Goal: Task Accomplishment & Management: Complete application form

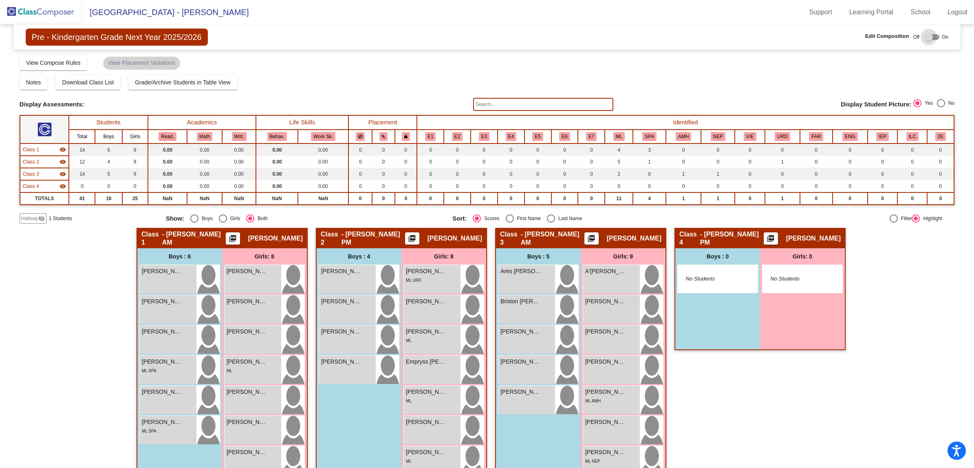
click at [929, 37] on div at bounding box center [928, 37] width 8 height 8
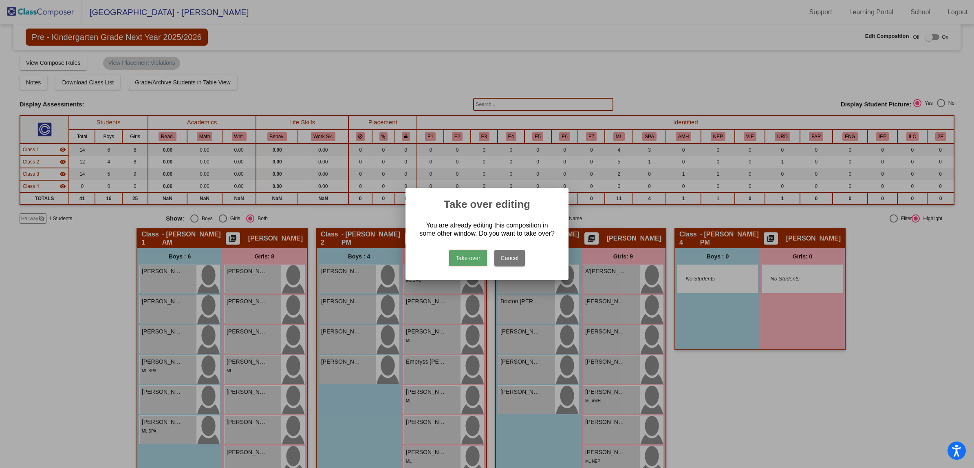
click at [471, 258] on button "Take over" at bounding box center [468, 258] width 38 height 16
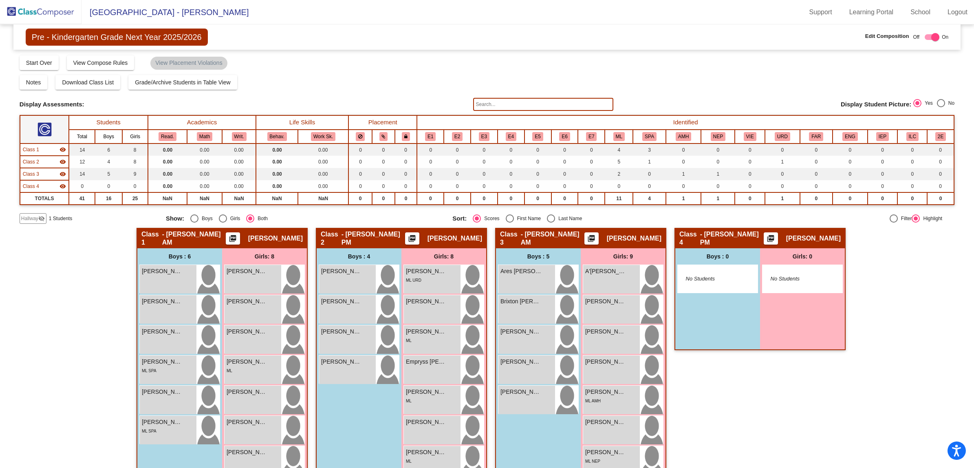
click at [49, 7] on img at bounding box center [40, 12] width 81 height 24
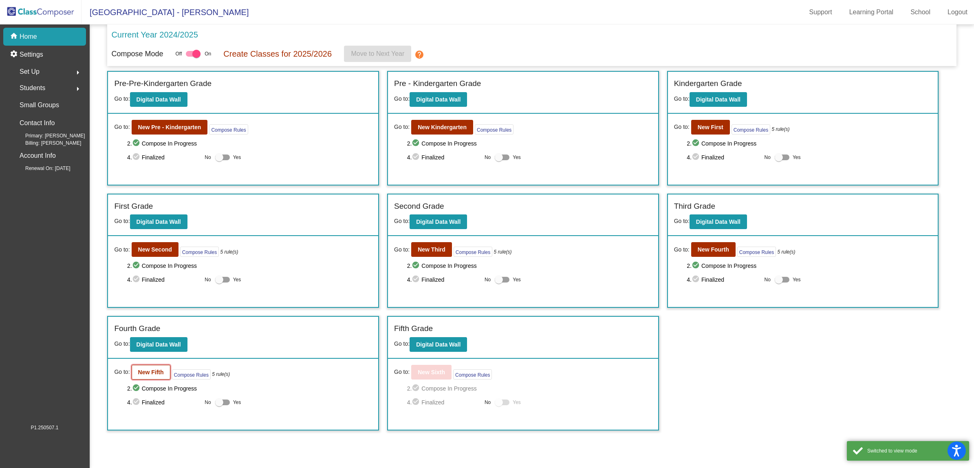
click at [152, 373] on b "New Fifth" at bounding box center [151, 372] width 26 height 7
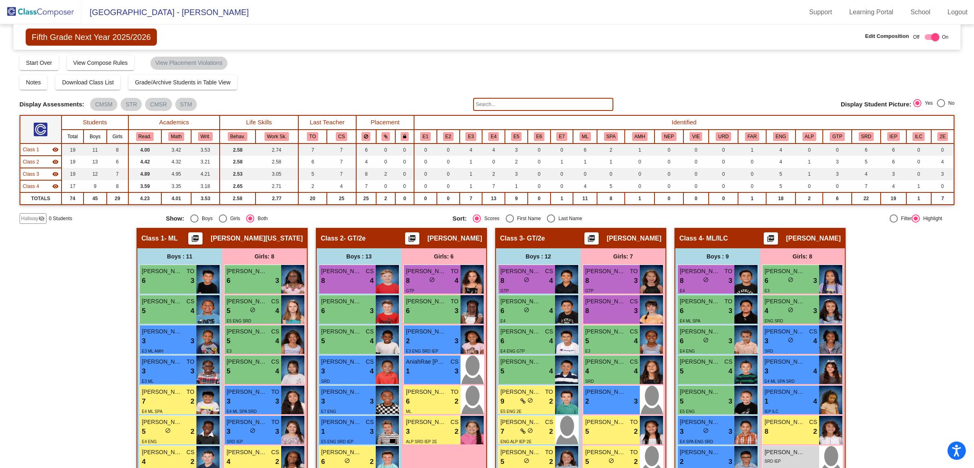
click at [35, 215] on span "Hallway" at bounding box center [29, 218] width 17 height 7
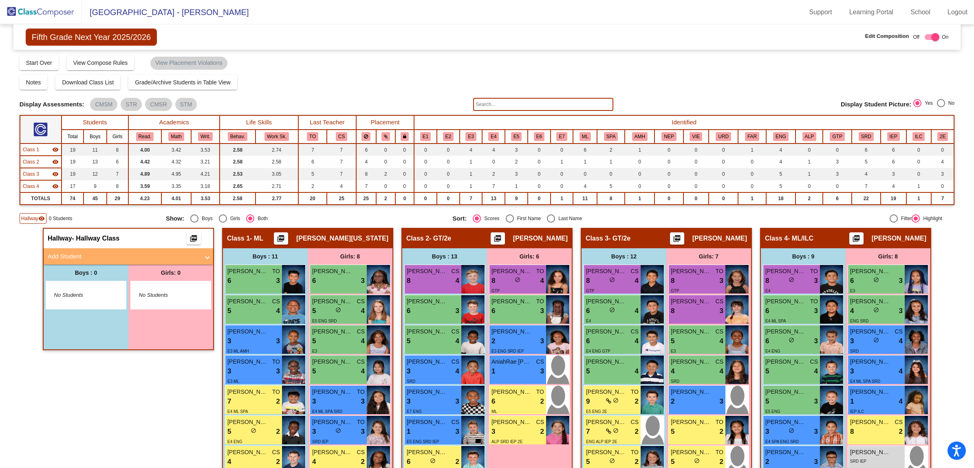
click at [64, 253] on mat-panel-title "Add Student" at bounding box center [124, 256] width 152 height 9
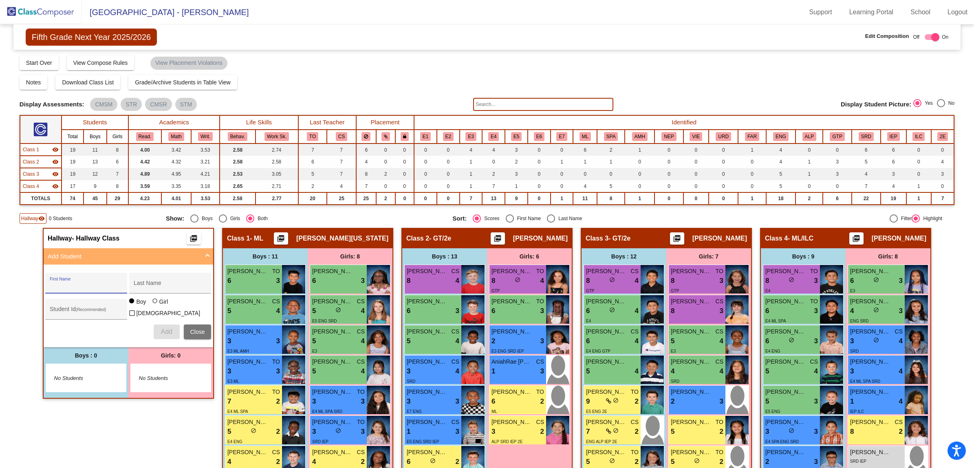
click at [90, 284] on input "First Name" at bounding box center [86, 286] width 73 height 7
drag, startPoint x: 74, startPoint y: 281, endPoint x: 78, endPoint y: 284, distance: 5.3
click at [75, 282] on div "First Name" at bounding box center [86, 285] width 73 height 17
type input "King"
type input "Price"
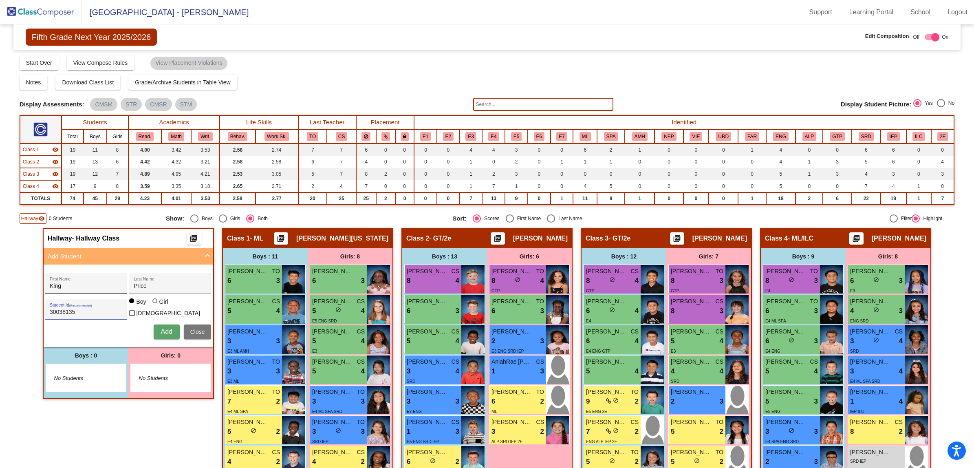
type input "30038135"
click at [161, 328] on span "Add" at bounding box center [166, 331] width 11 height 7
click at [49, 13] on img at bounding box center [40, 12] width 81 height 24
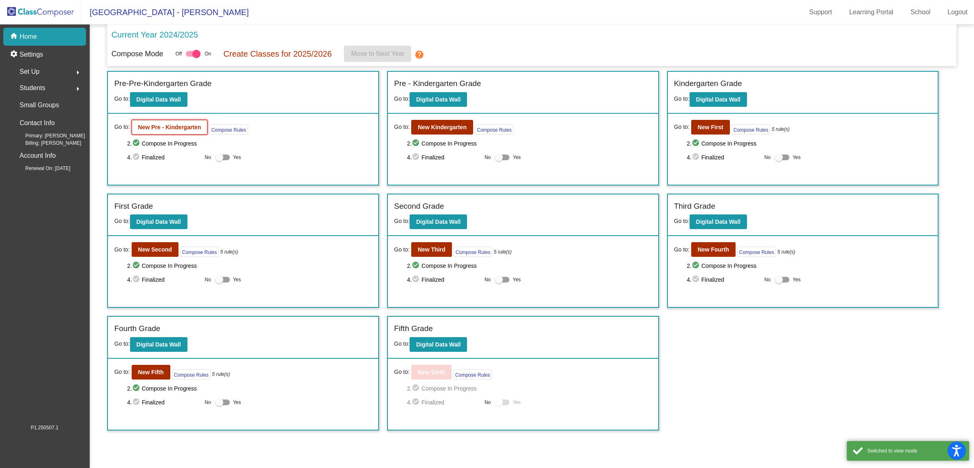
click at [140, 128] on b "New Pre - Kindergarten" at bounding box center [169, 127] width 63 height 7
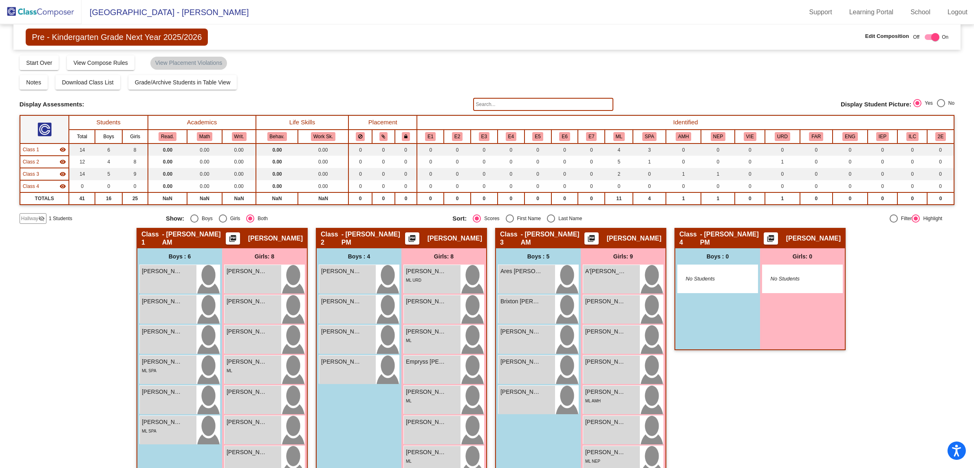
click at [31, 217] on span "Hallway" at bounding box center [29, 218] width 17 height 7
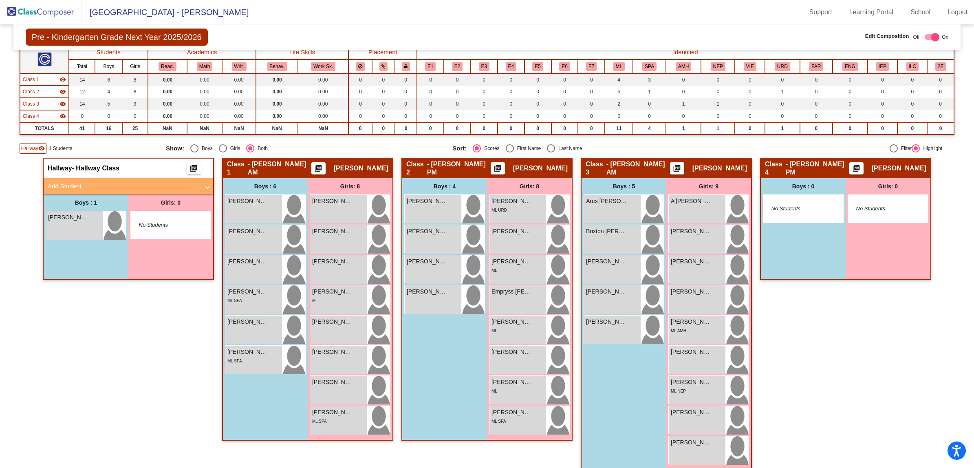
scroll to position [78, 0]
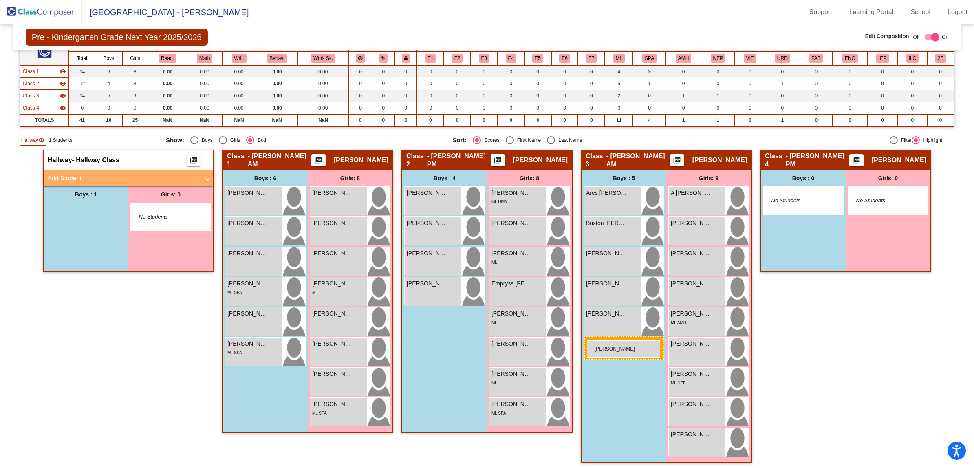
drag, startPoint x: 87, startPoint y: 211, endPoint x: 587, endPoint y: 340, distance: 516.3
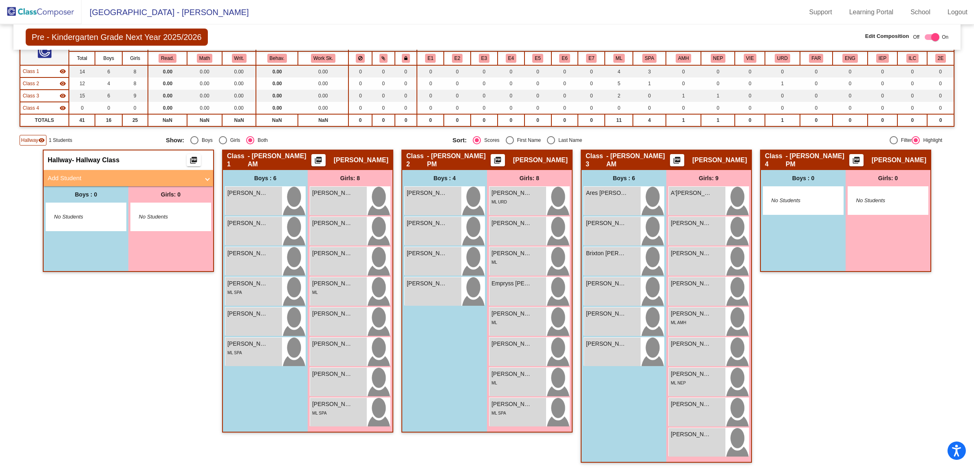
click at [67, 174] on mat-panel-title "Add Student" at bounding box center [124, 178] width 152 height 9
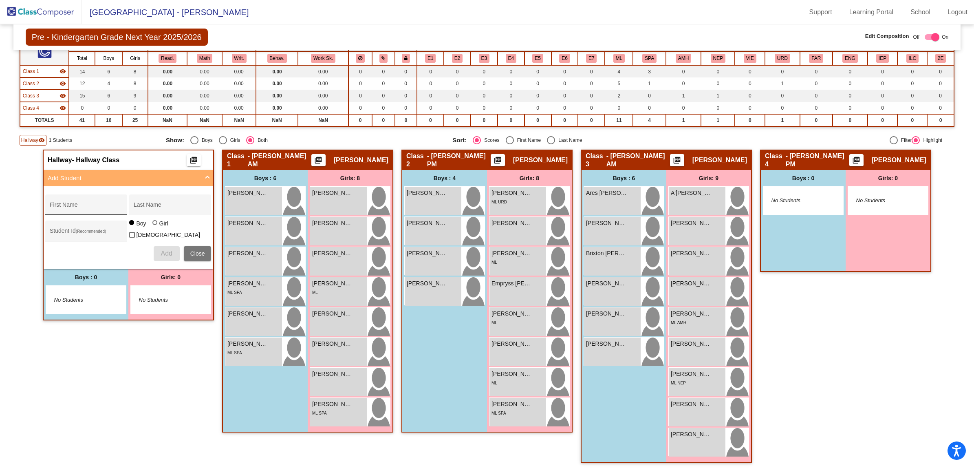
click at [86, 202] on div "First Name" at bounding box center [86, 207] width 73 height 17
type input "[PERSON_NAME]"
type input "Limbong"
type input "30038087"
click at [164, 250] on span "Add" at bounding box center [166, 253] width 11 height 7
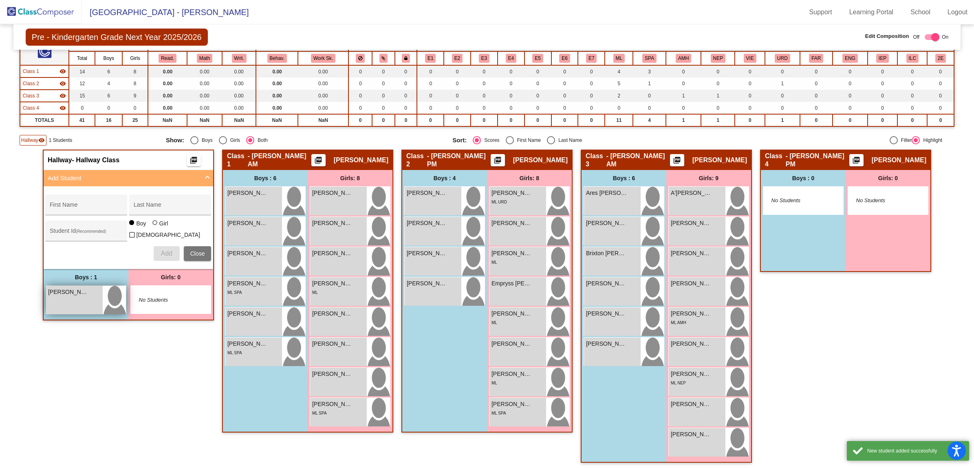
click at [88, 292] on div "[PERSON_NAME]" at bounding box center [74, 292] width 53 height 9
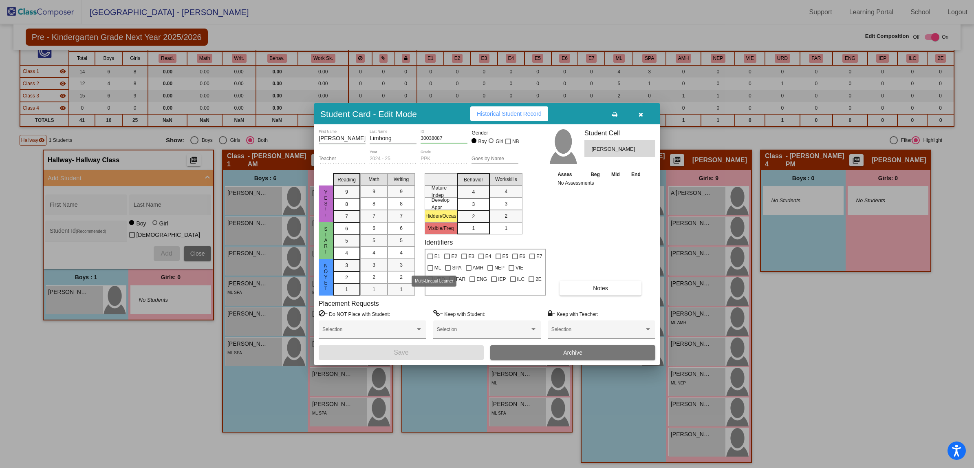
click at [430, 267] on div at bounding box center [430, 268] width 6 height 6
click at [430, 271] on input "ML" at bounding box center [430, 271] width 0 height 0
checkbox input "true"
click at [616, 286] on button "Notes" at bounding box center [600, 288] width 82 height 15
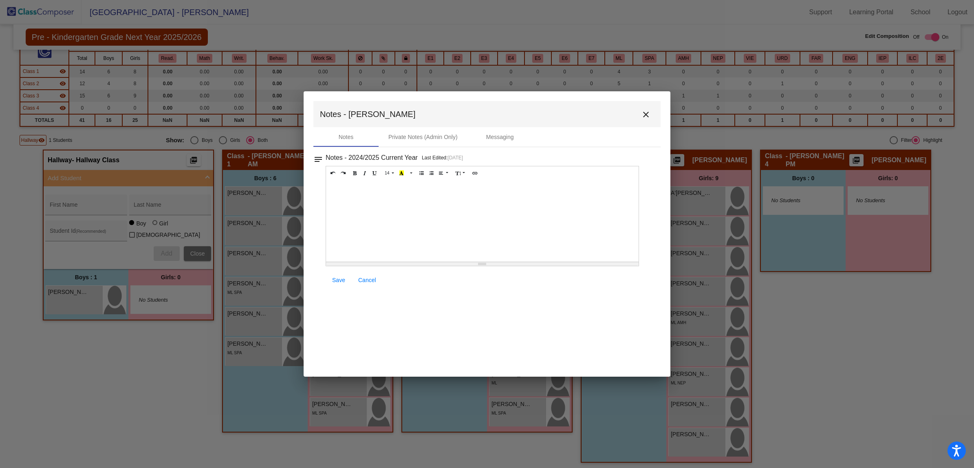
click at [365, 194] on div at bounding box center [482, 220] width 312 height 81
click at [334, 284] on link "Save" at bounding box center [339, 280] width 26 height 15
click at [342, 277] on span "Save" at bounding box center [338, 280] width 13 height 7
click at [646, 111] on mat-icon "close" at bounding box center [646, 115] width 10 height 10
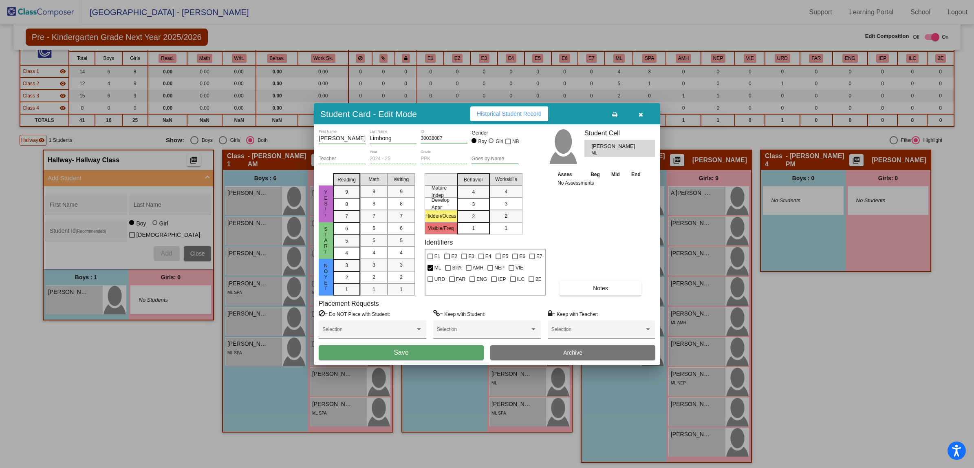
click at [581, 116] on div "Student Card - Edit Mode Historical Student Record" at bounding box center [487, 113] width 346 height 21
click at [395, 351] on span "Save" at bounding box center [401, 352] width 15 height 7
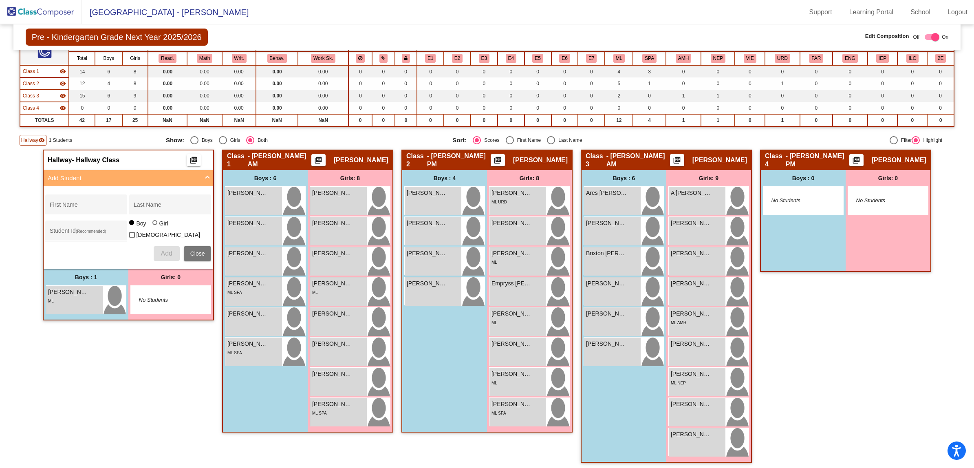
click at [113, 376] on div "Hallway - Hallway Class picture_as_pdf Add Student First Name Last Name Student…" at bounding box center [128, 310] width 171 height 321
click at [156, 359] on div "Hallway - Hallway Class picture_as_pdf Add Student First Name Last Name Student…" at bounding box center [128, 310] width 171 height 321
click at [93, 364] on div "Hallway - Hallway Class picture_as_pdf Add Student First Name Last Name Student…" at bounding box center [128, 310] width 171 height 321
